Goal: Transaction & Acquisition: Book appointment/travel/reservation

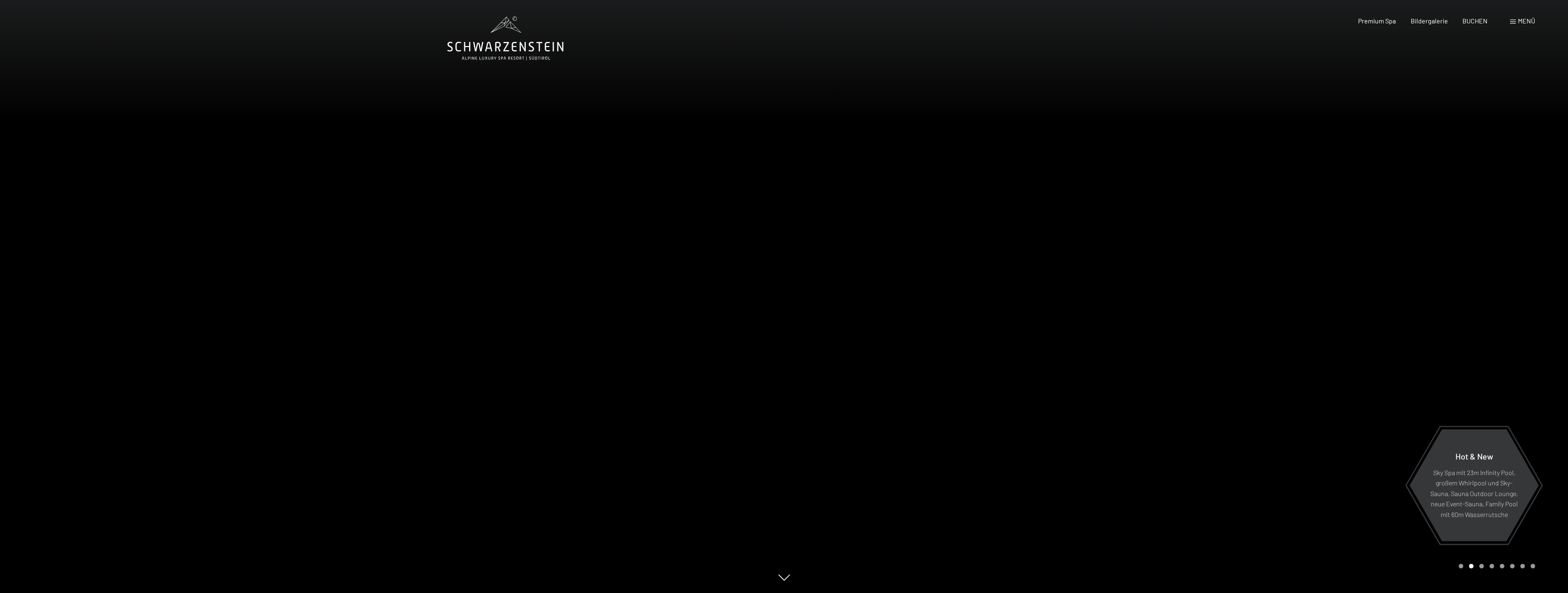
click at [1513, 20] on span at bounding box center [1513, 21] width 6 height 4
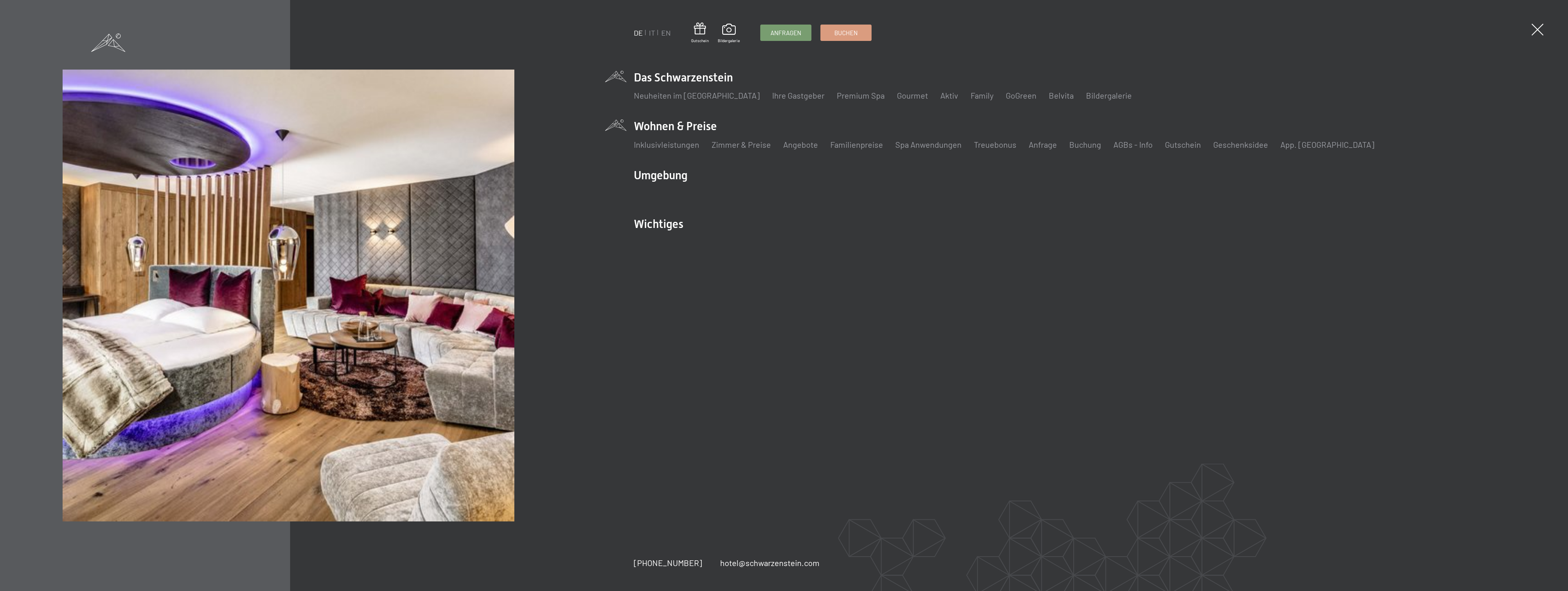
click at [693, 122] on li "Wohnen & Preise Inklusivleistungen Zimmer & Preise Liste Angebote Liste Familie…" at bounding box center [1011, 138] width 753 height 41
click at [738, 143] on link "Zimmer & Preise" at bounding box center [741, 144] width 59 height 10
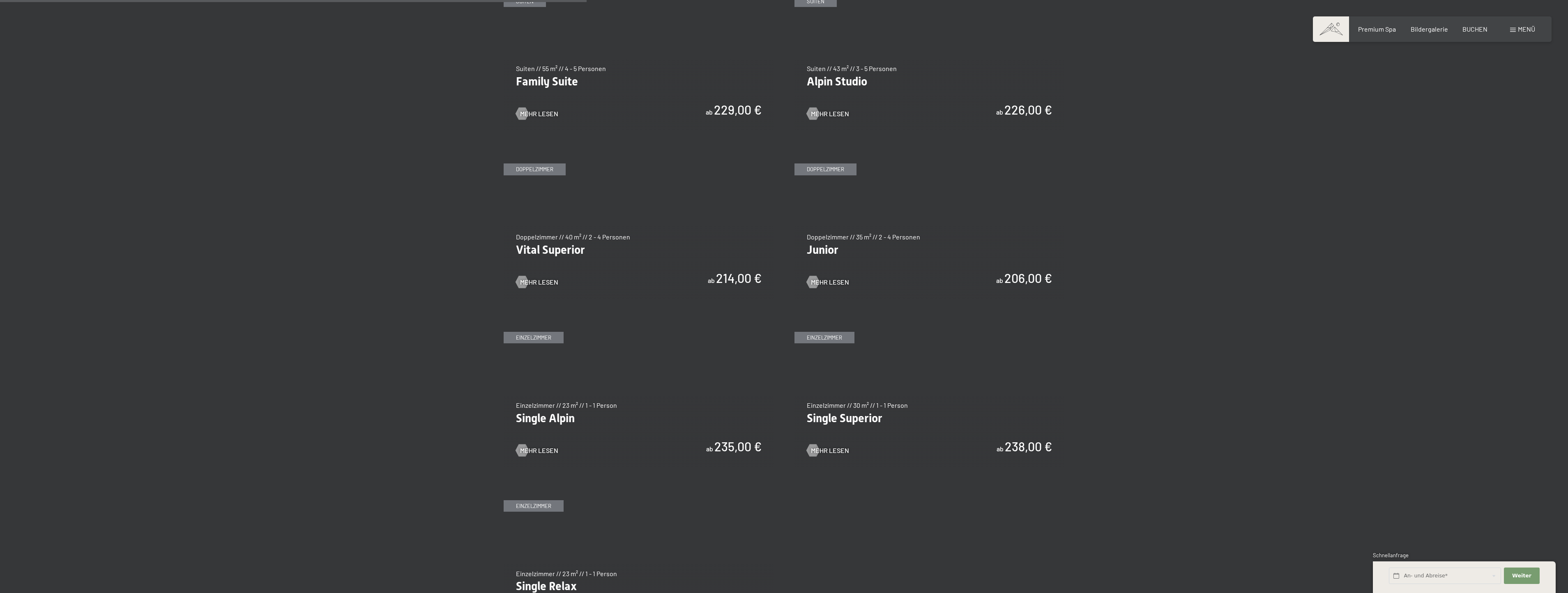
scroll to position [1067, 0]
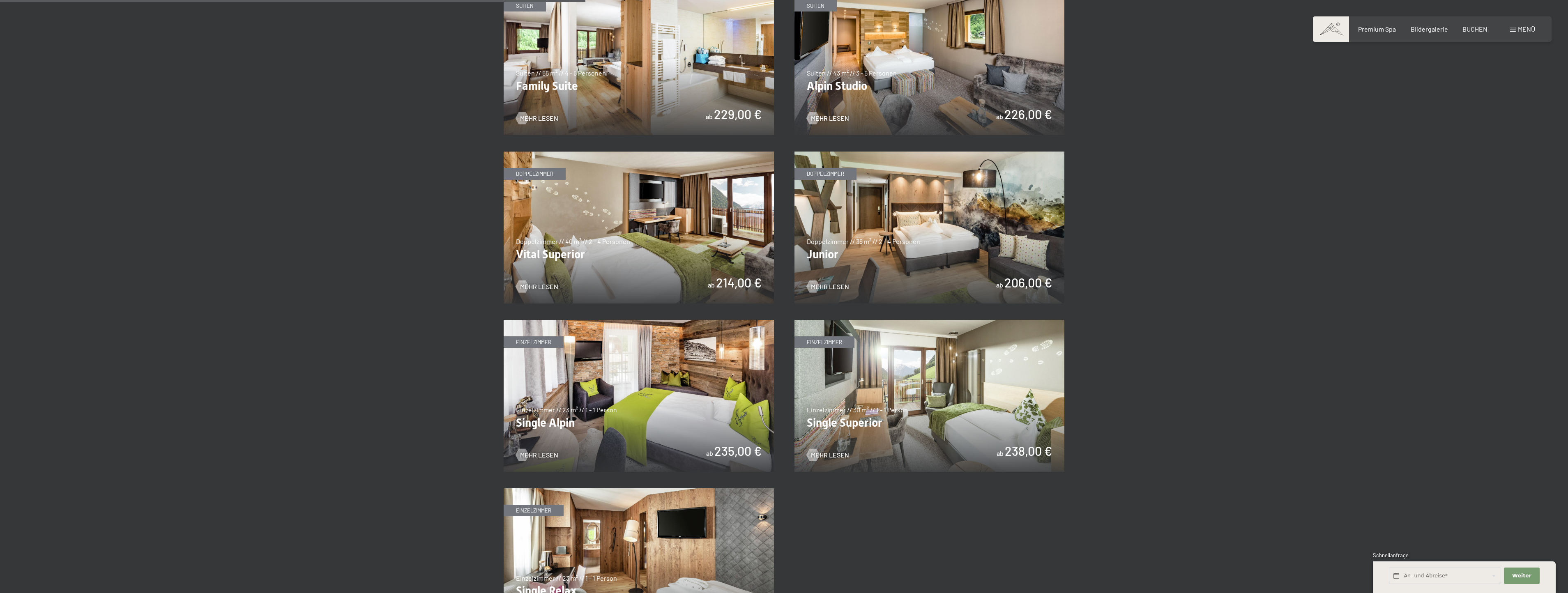
click at [901, 230] on img at bounding box center [929, 227] width 270 height 152
click at [602, 242] on img at bounding box center [638, 227] width 270 height 152
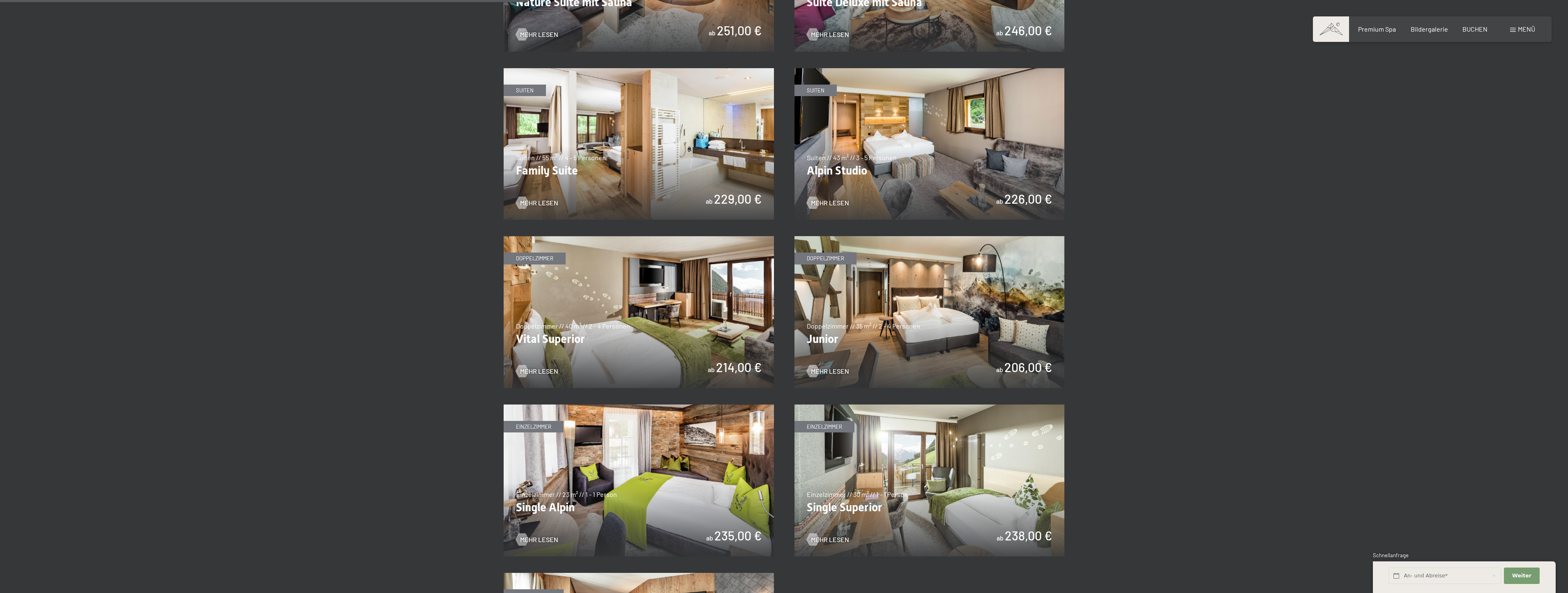
scroll to position [945, 0]
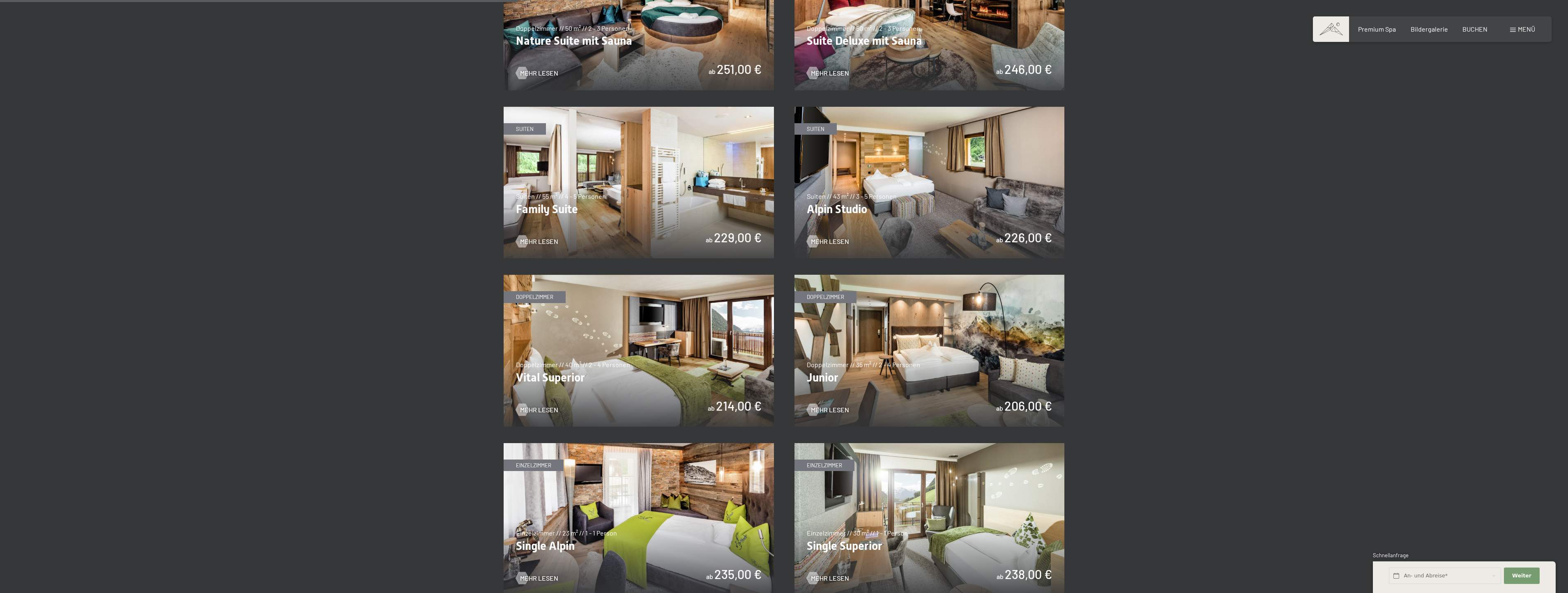
click at [658, 230] on img at bounding box center [638, 182] width 270 height 152
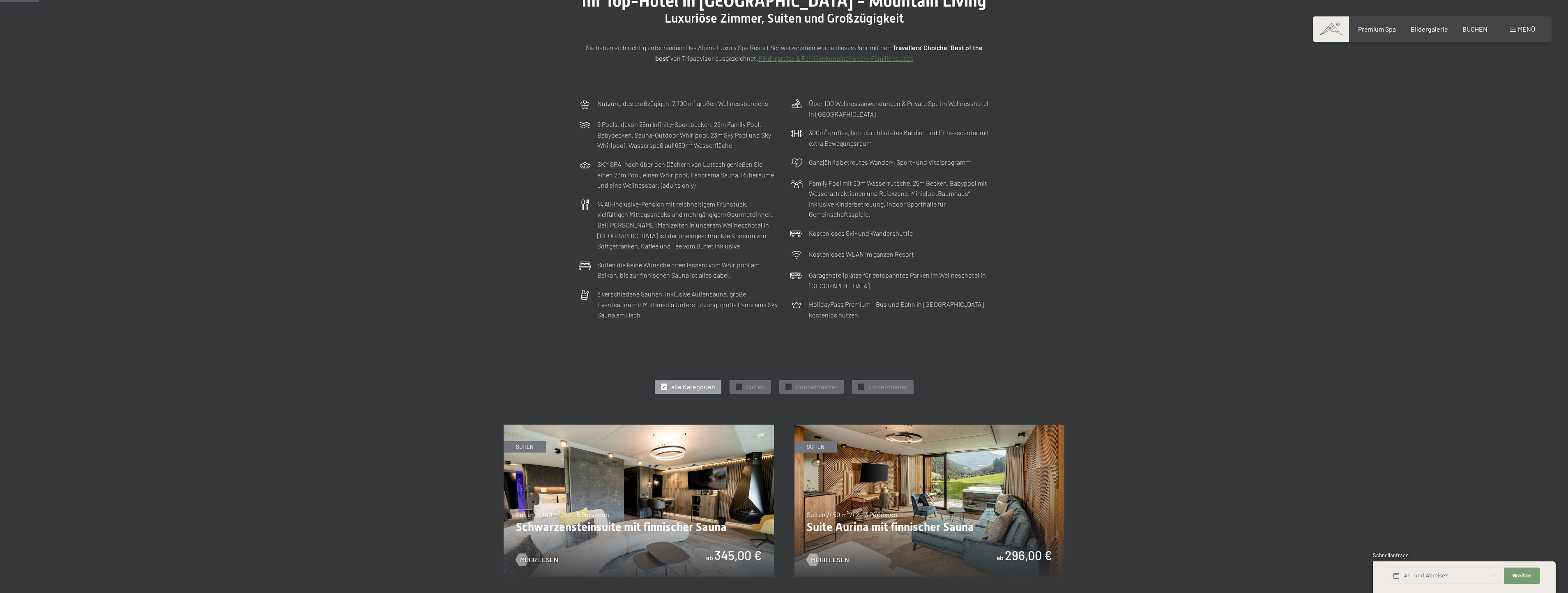
scroll to position [0, 0]
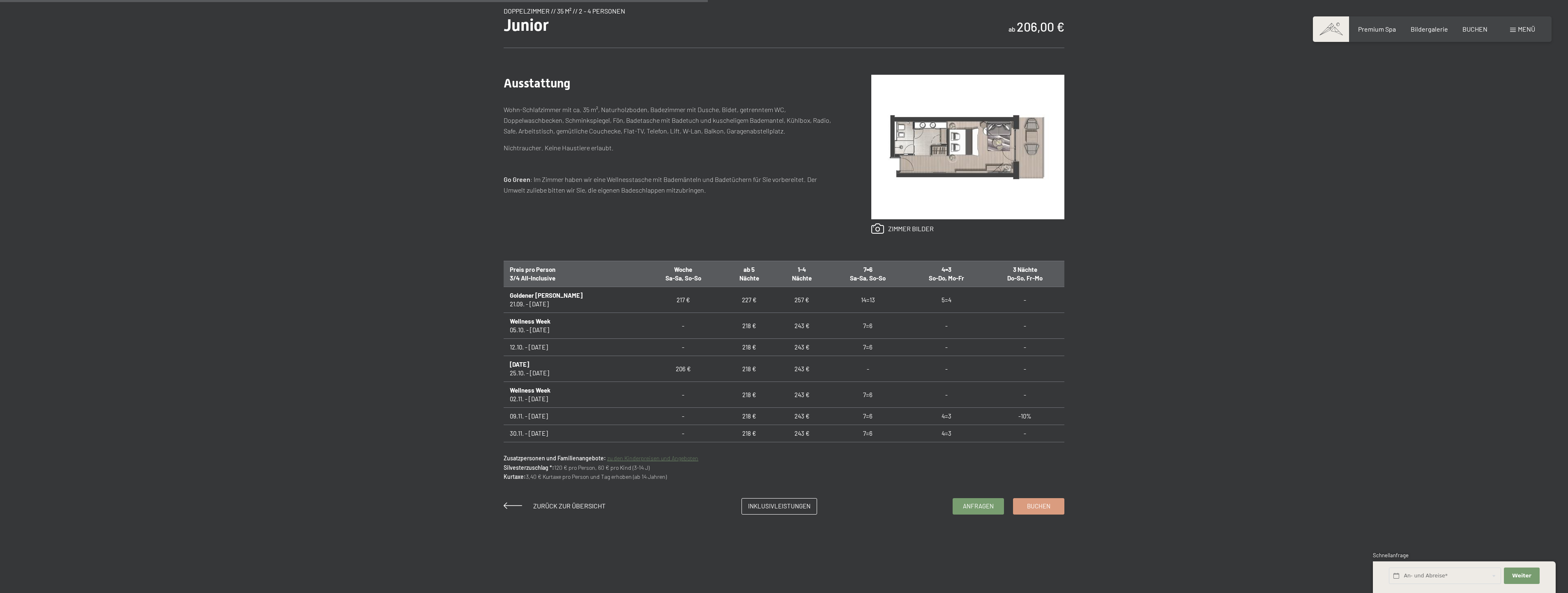
scroll to position [493, 0]
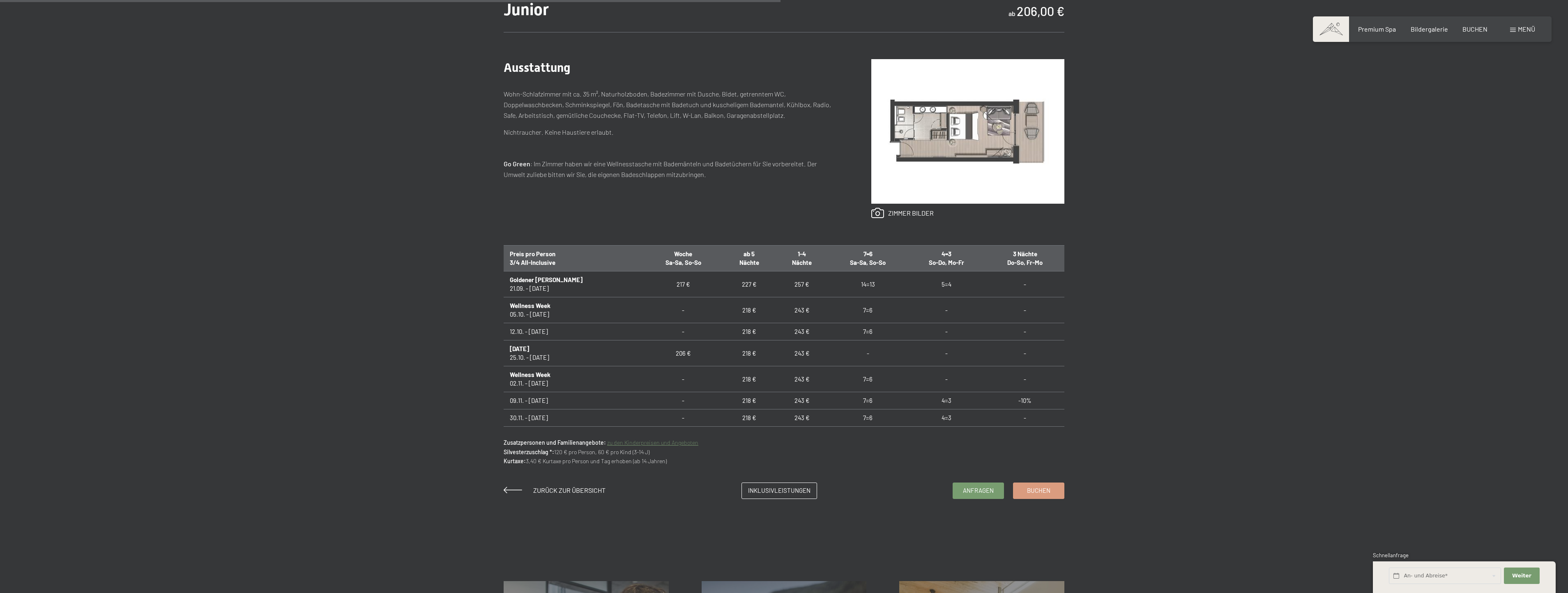
click at [672, 445] on link "zu den Kinderpreisen und Angeboten" at bounding box center [653, 442] width 92 height 7
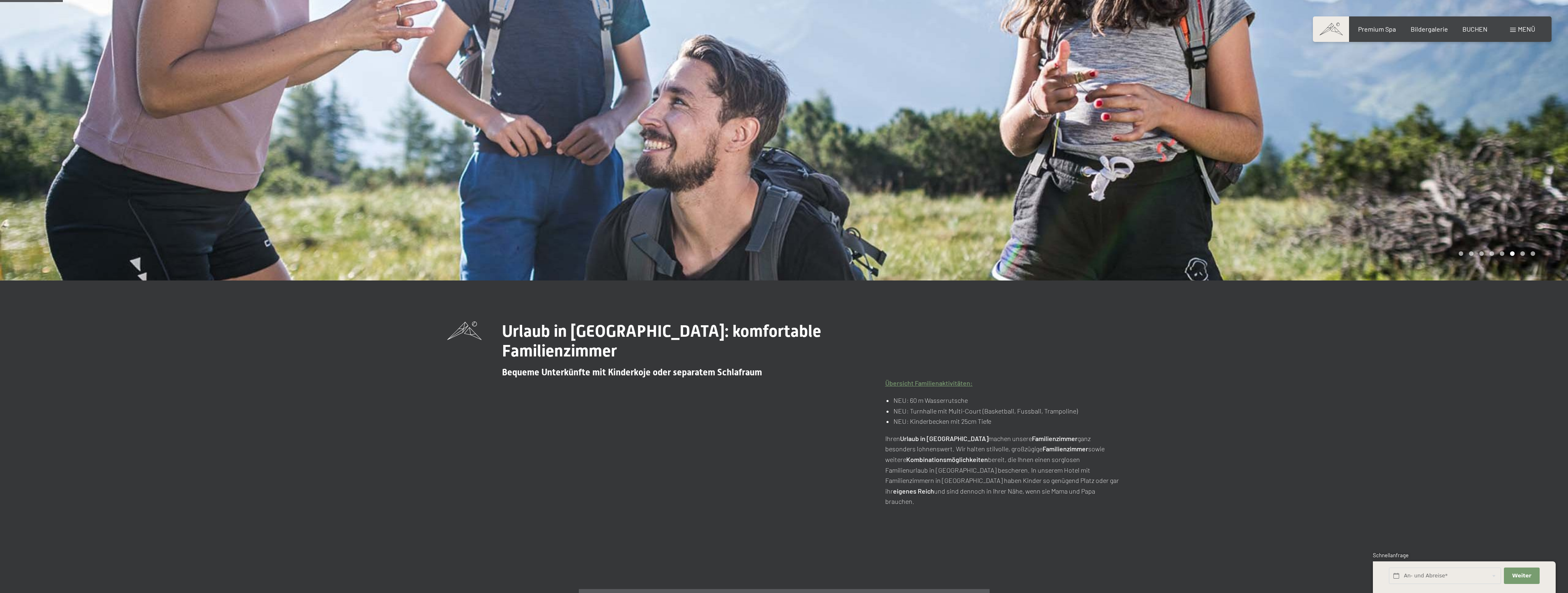
scroll to position [287, 0]
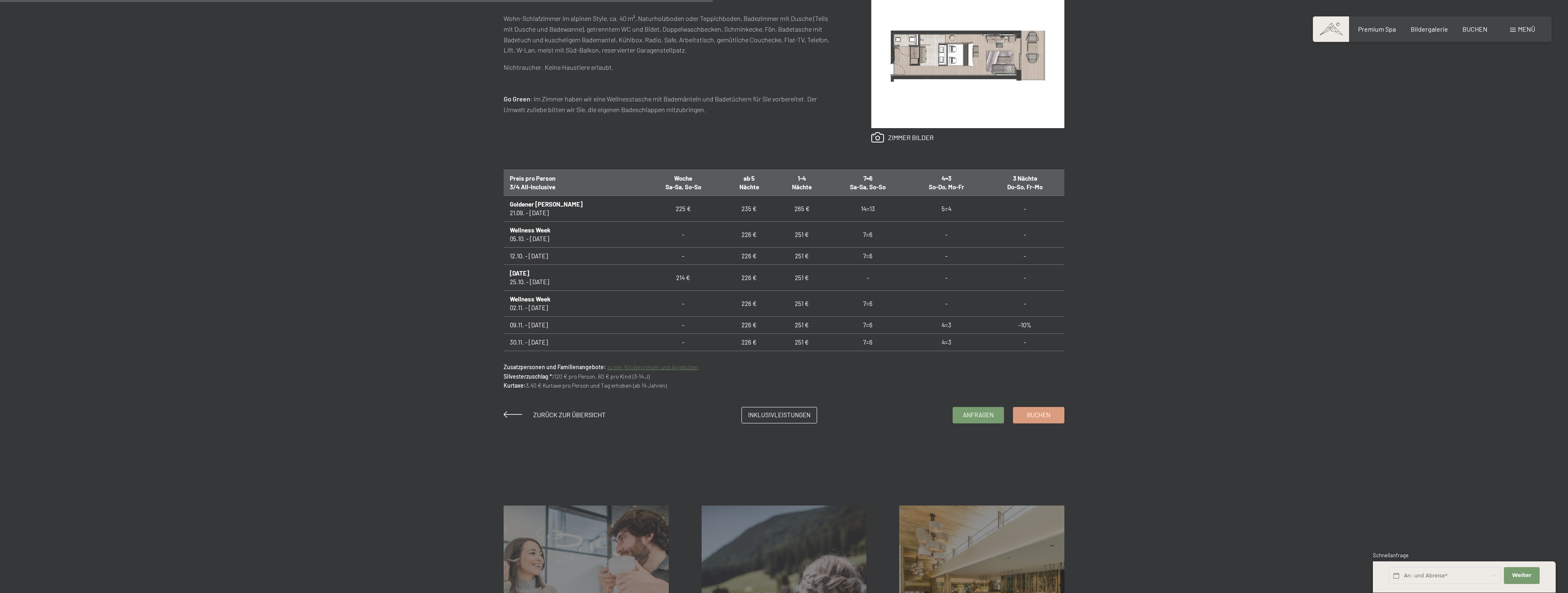
scroll to position [452, 0]
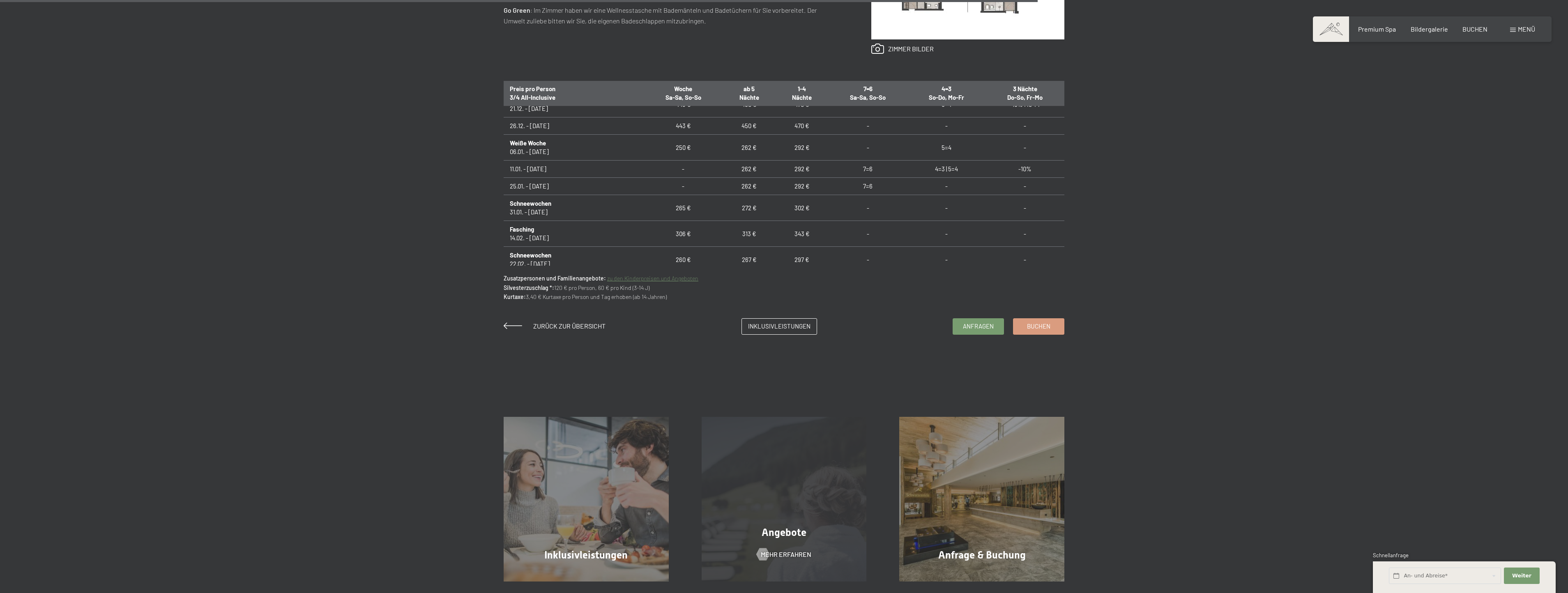
scroll to position [740, 0]
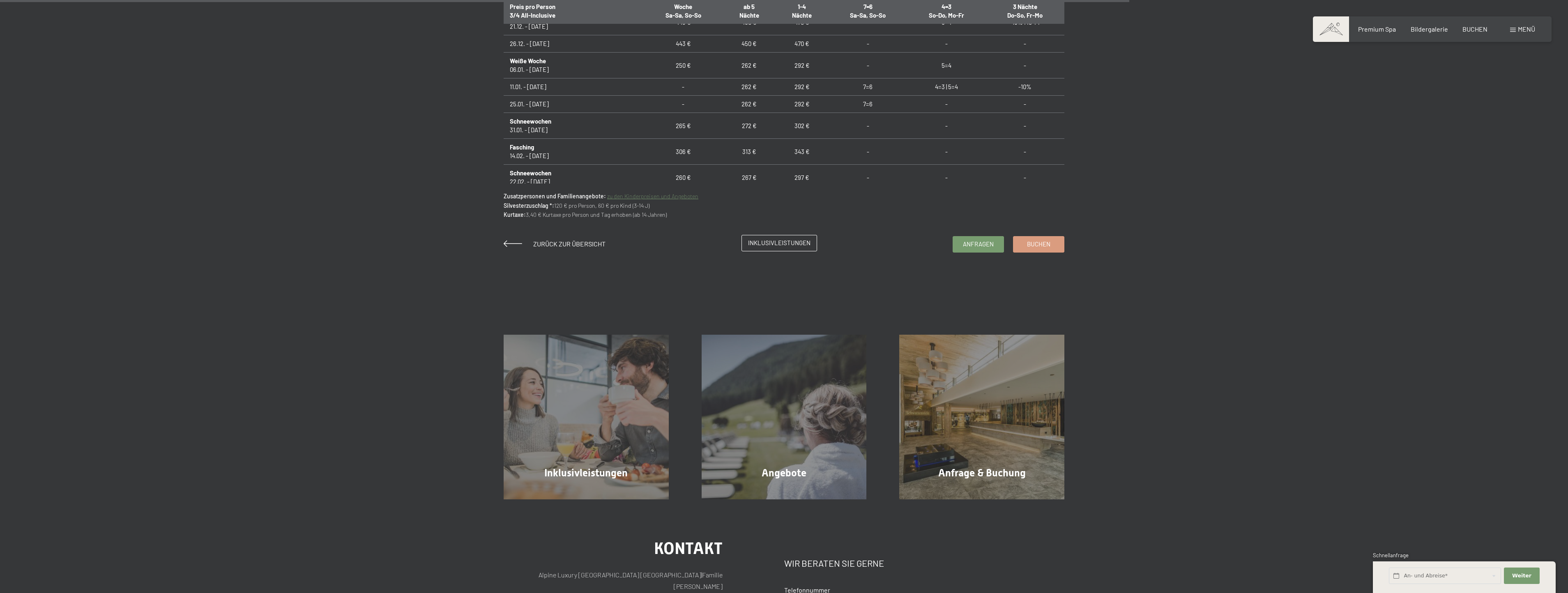
click at [794, 251] on link "Inklusivleistungen" at bounding box center [779, 243] width 75 height 15
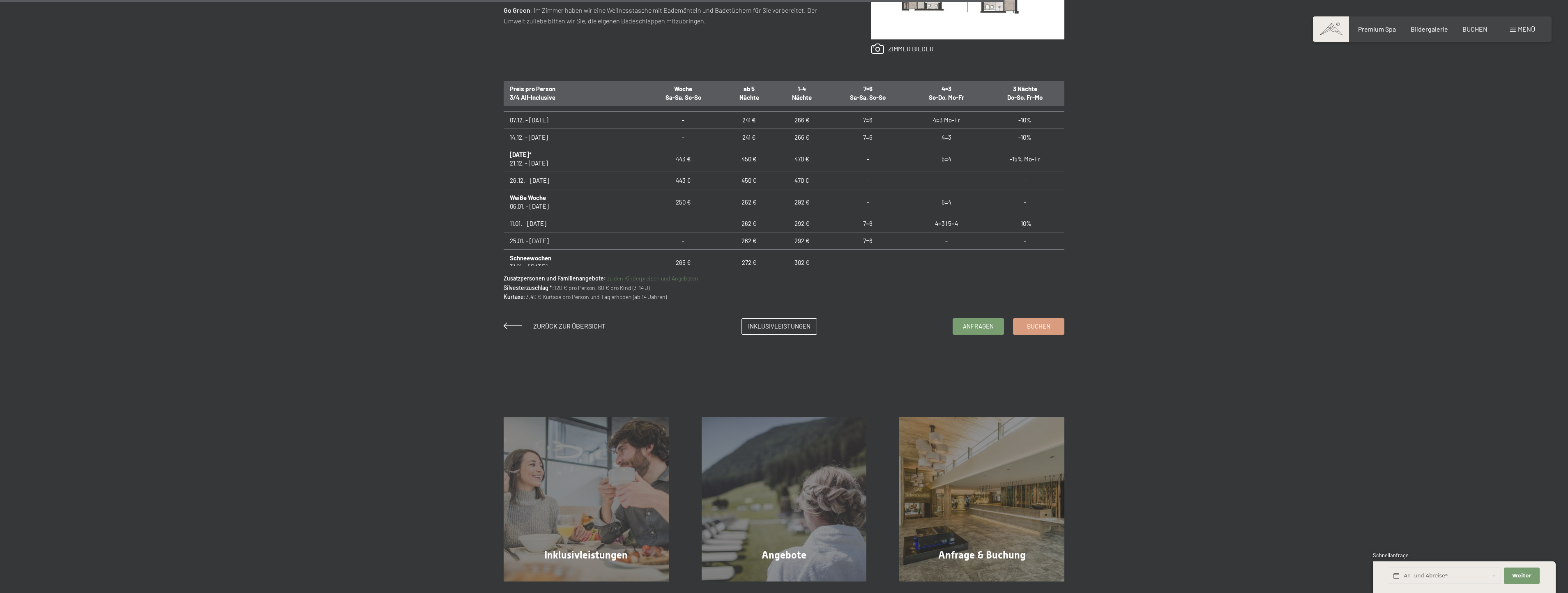
scroll to position [123, 0]
